Goal: Transaction & Acquisition: Purchase product/service

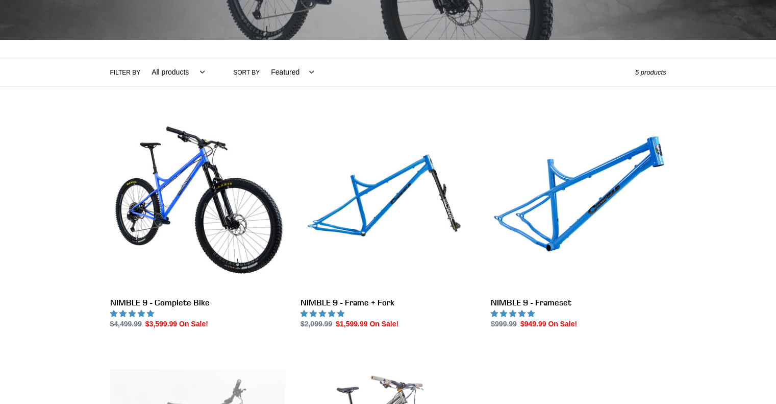
scroll to position [204, 0]
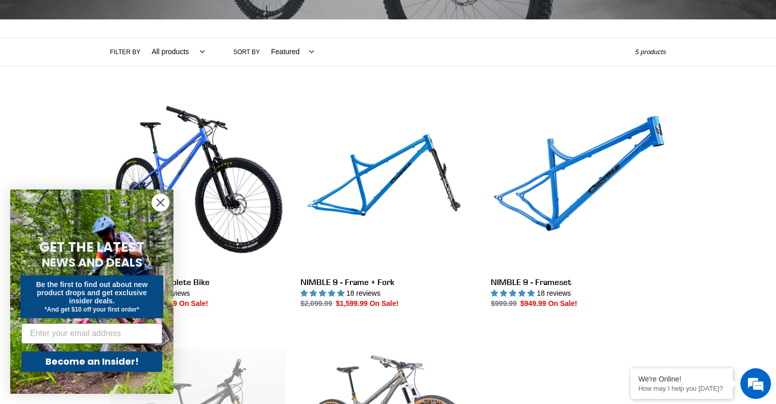
click at [162, 203] on circle "Close dialog" at bounding box center [160, 202] width 17 height 17
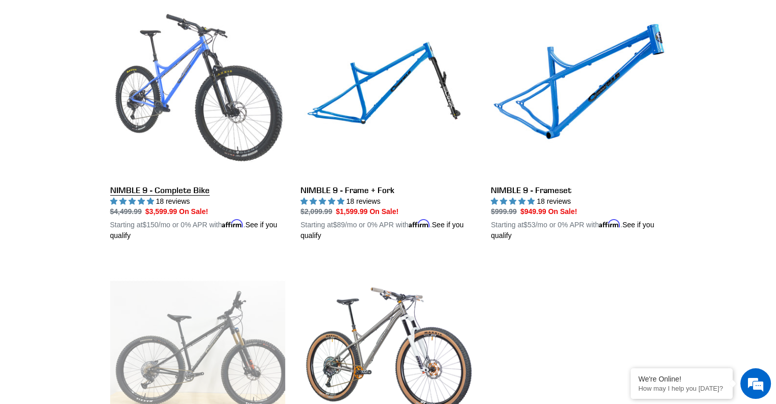
scroll to position [255, 0]
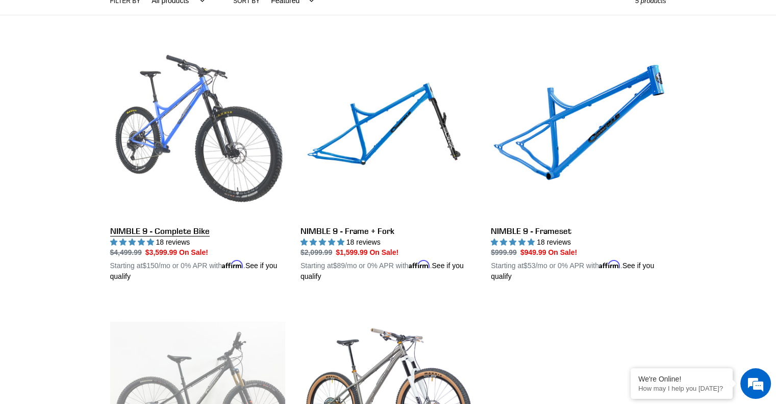
click at [211, 124] on link "NIMBLE 9 - Complete Bike" at bounding box center [197, 162] width 175 height 239
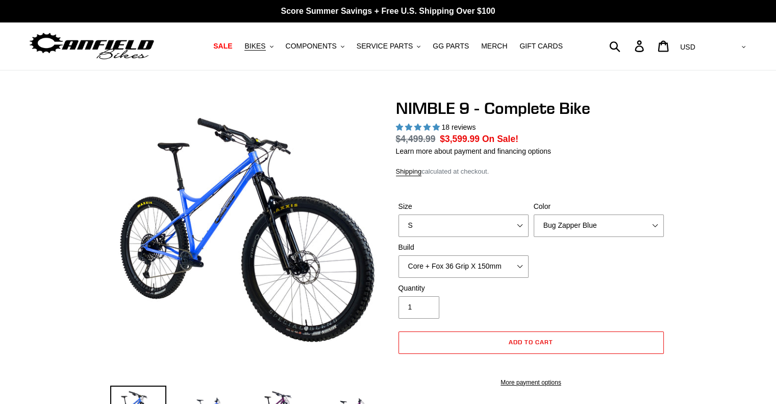
select select "highest-rating"
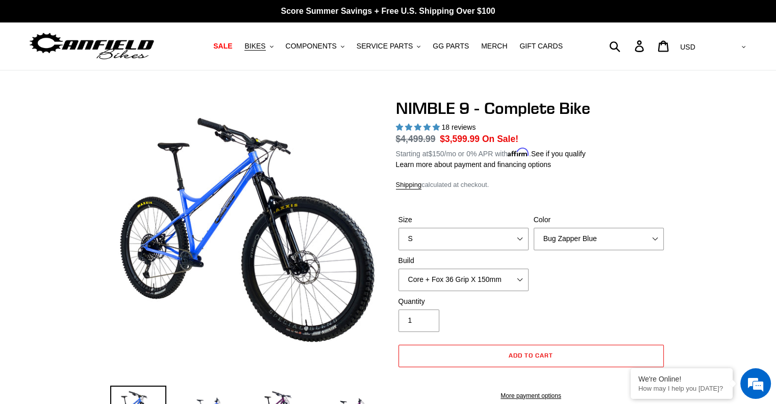
scroll to position [51, 0]
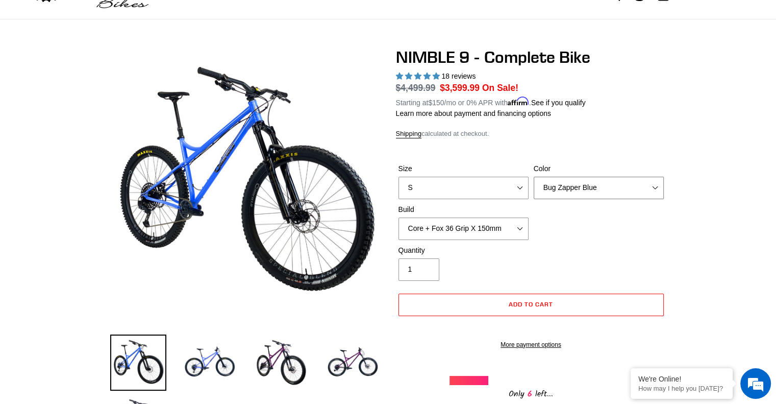
click at [584, 190] on select "Bug Zapper Blue Purple Haze - Sold Out Galaxy Black" at bounding box center [599, 188] width 130 height 22
click at [534, 177] on select "Bug Zapper Blue Purple Haze - Sold Out Galaxy Black" at bounding box center [599, 188] width 130 height 22
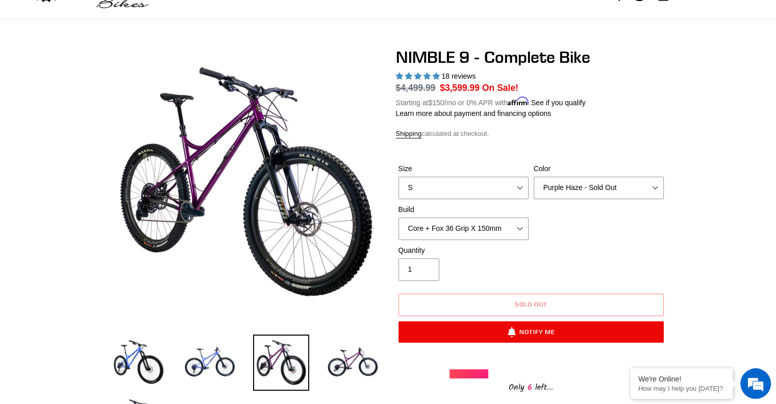
click at [591, 165] on label "Color" at bounding box center [599, 168] width 130 height 11
click at [591, 177] on select "Bug Zapper Blue Purple Haze - Sold Out Galaxy Black" at bounding box center [599, 188] width 130 height 22
click at [591, 175] on div "Color Bug Zapper Blue Purple Haze - Sold Out Galaxy Black" at bounding box center [598, 181] width 135 height 36
click at [584, 191] on select "Bug Zapper Blue Purple Haze - Sold Out Galaxy Black" at bounding box center [599, 188] width 130 height 22
select select "Galaxy Black"
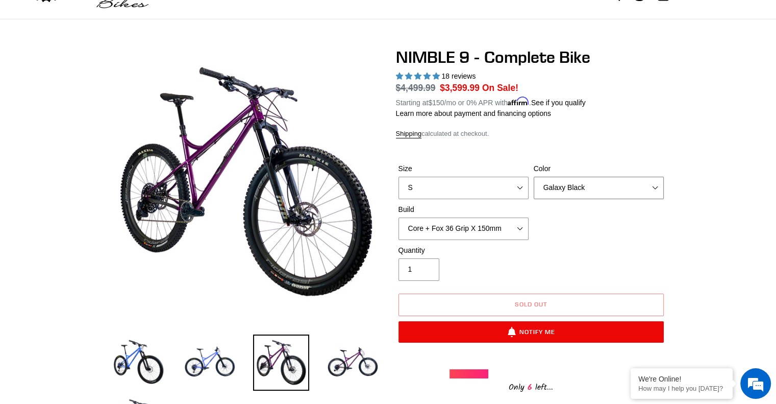
click at [534, 177] on select "Bug Zapper Blue Purple Haze - Sold Out Galaxy Black" at bounding box center [599, 188] width 130 height 22
